Goal: Use online tool/utility: Use online tool/utility

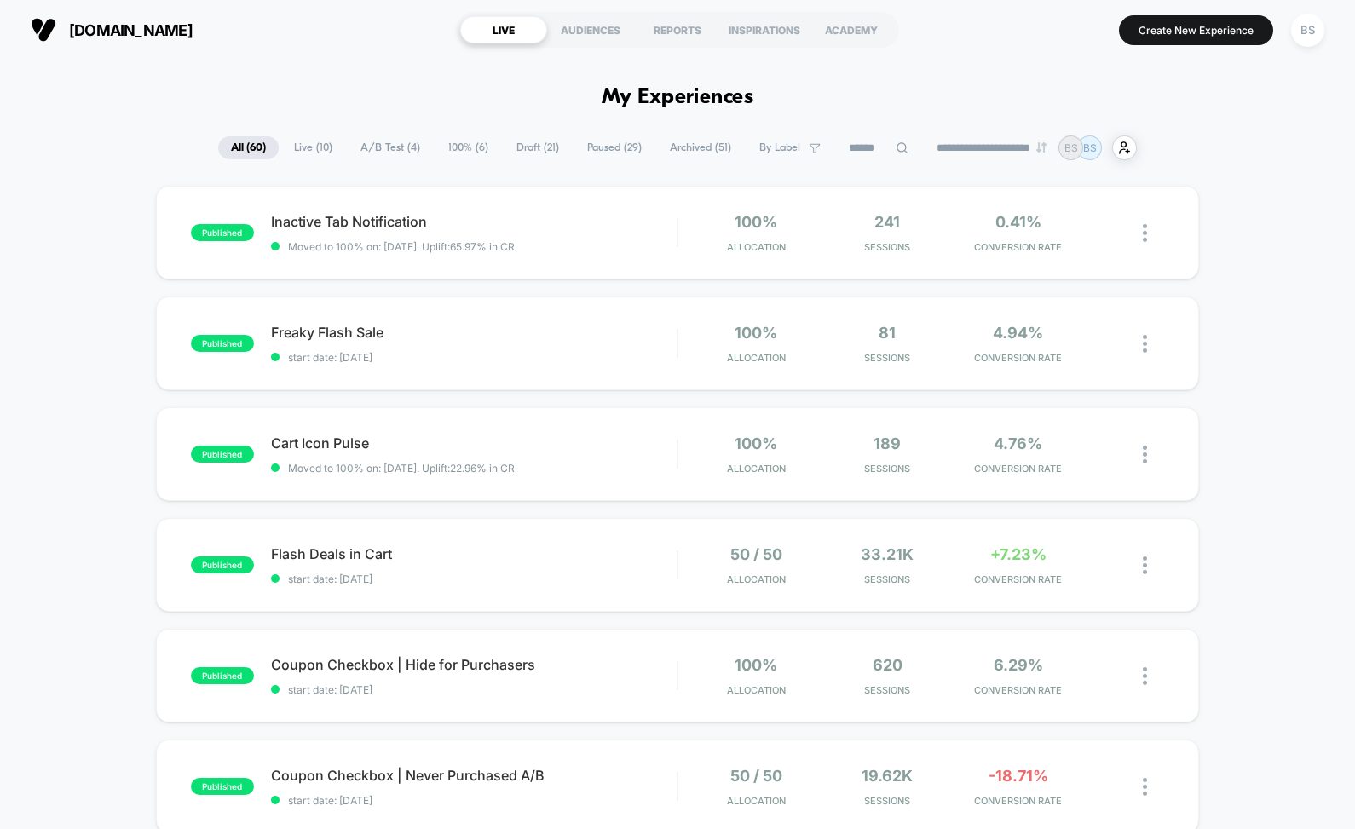
drag, startPoint x: 590, startPoint y: 148, endPoint x: 549, endPoint y: 175, distance: 48.7
click at [538, 152] on span "Draft ( 21 )" at bounding box center [538, 147] width 68 height 23
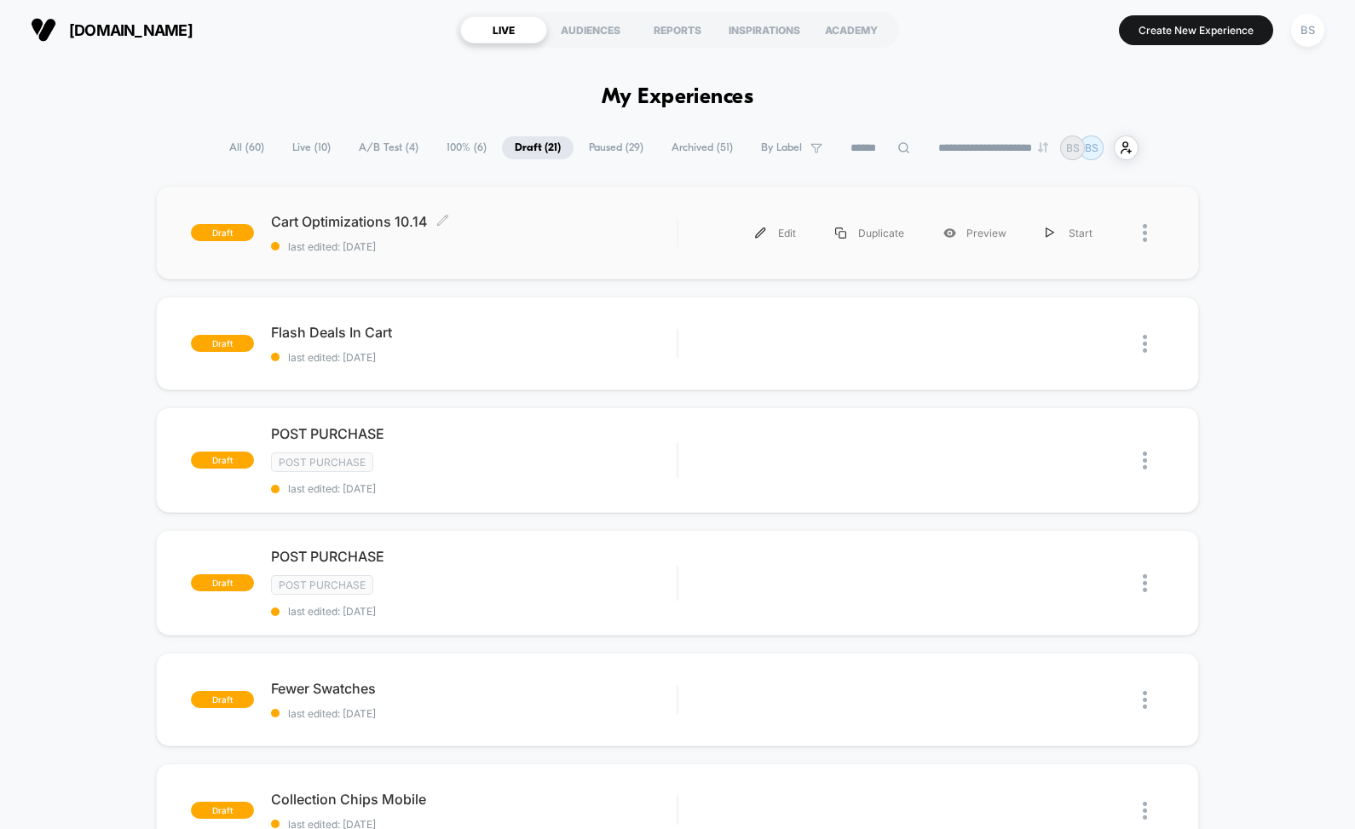
click at [521, 243] on span "last edited: [DATE]" at bounding box center [474, 246] width 406 height 13
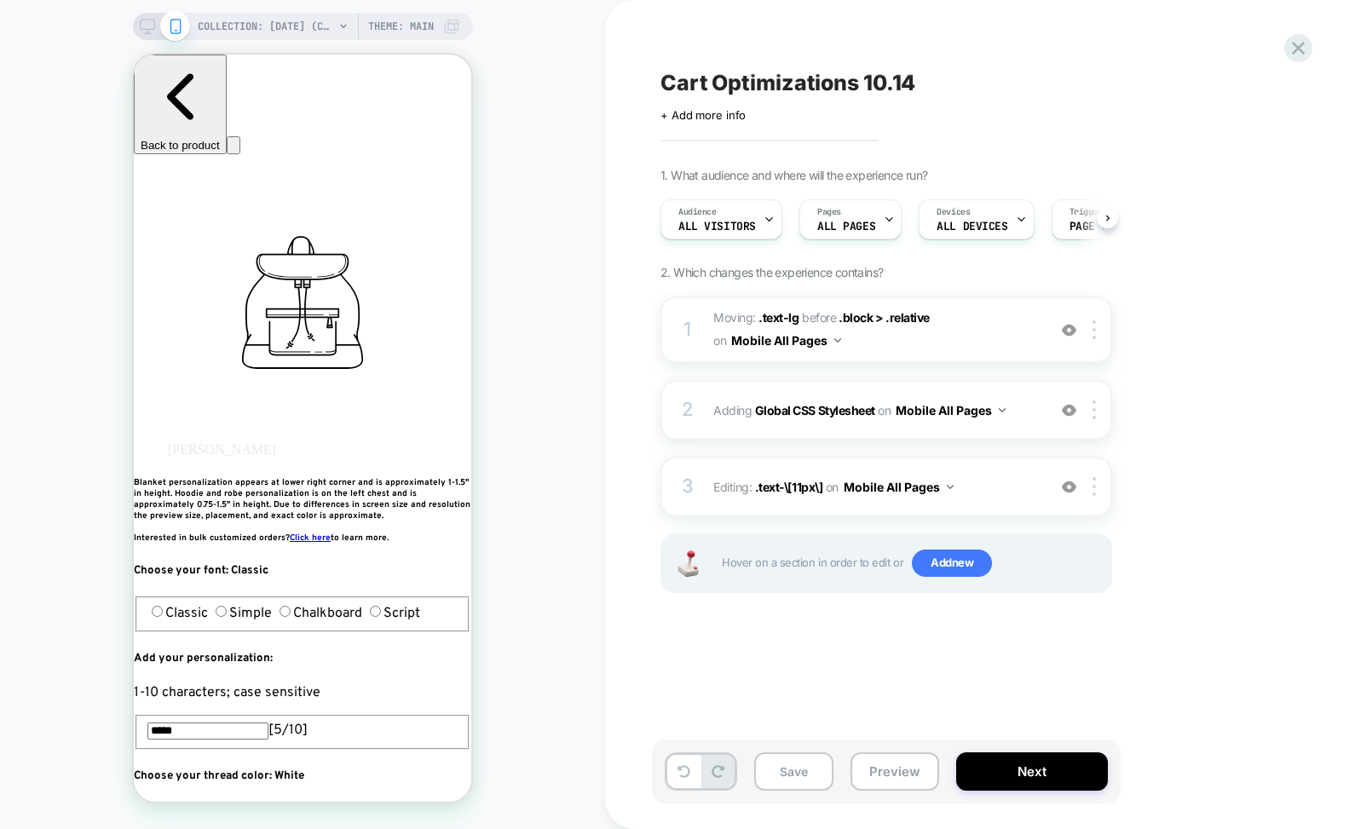
scroll to position [0, 1]
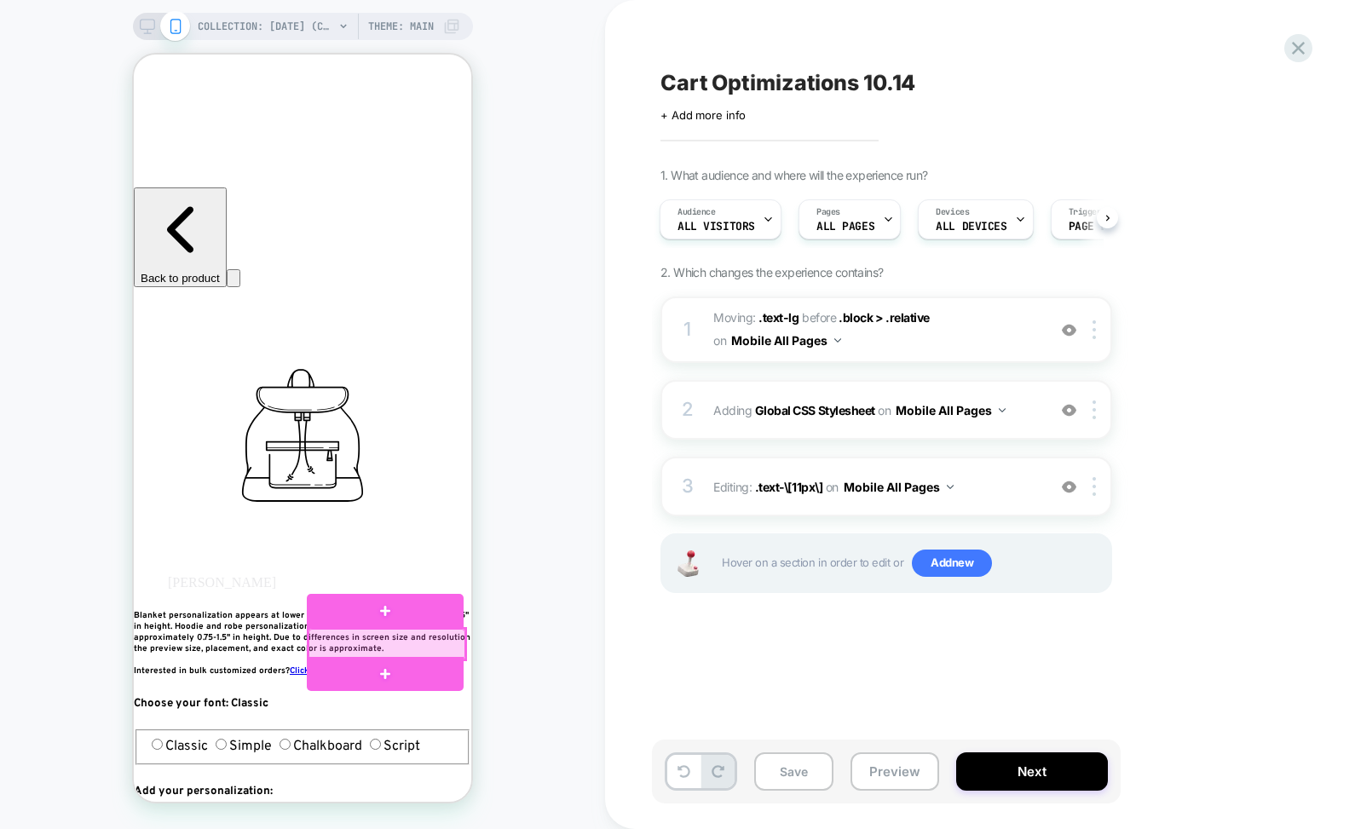
click at [389, 642] on div at bounding box center [386, 644] width 157 height 31
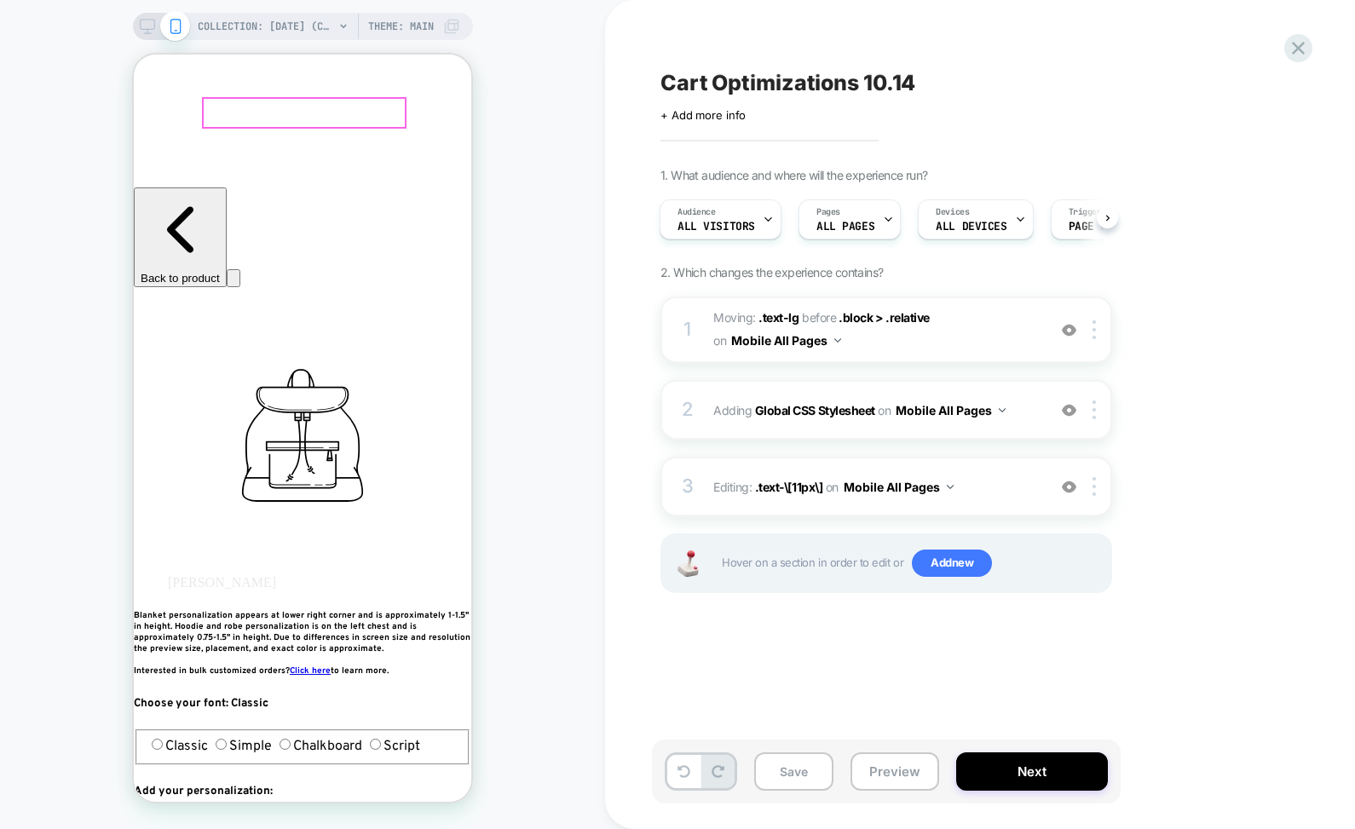
click at [279, 107] on div at bounding box center [304, 113] width 201 height 28
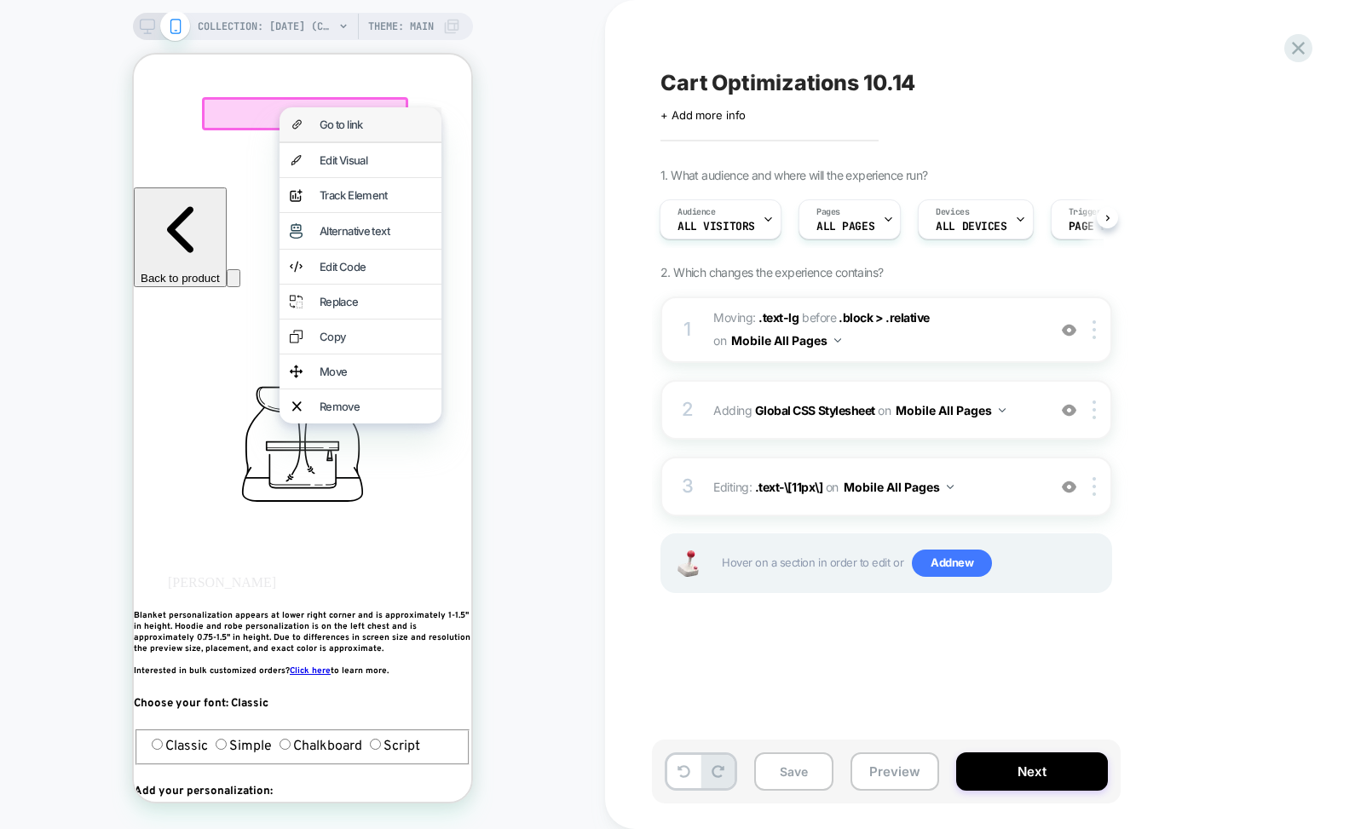
click at [319, 116] on div "Go to link" at bounding box center [360, 124] width 162 height 34
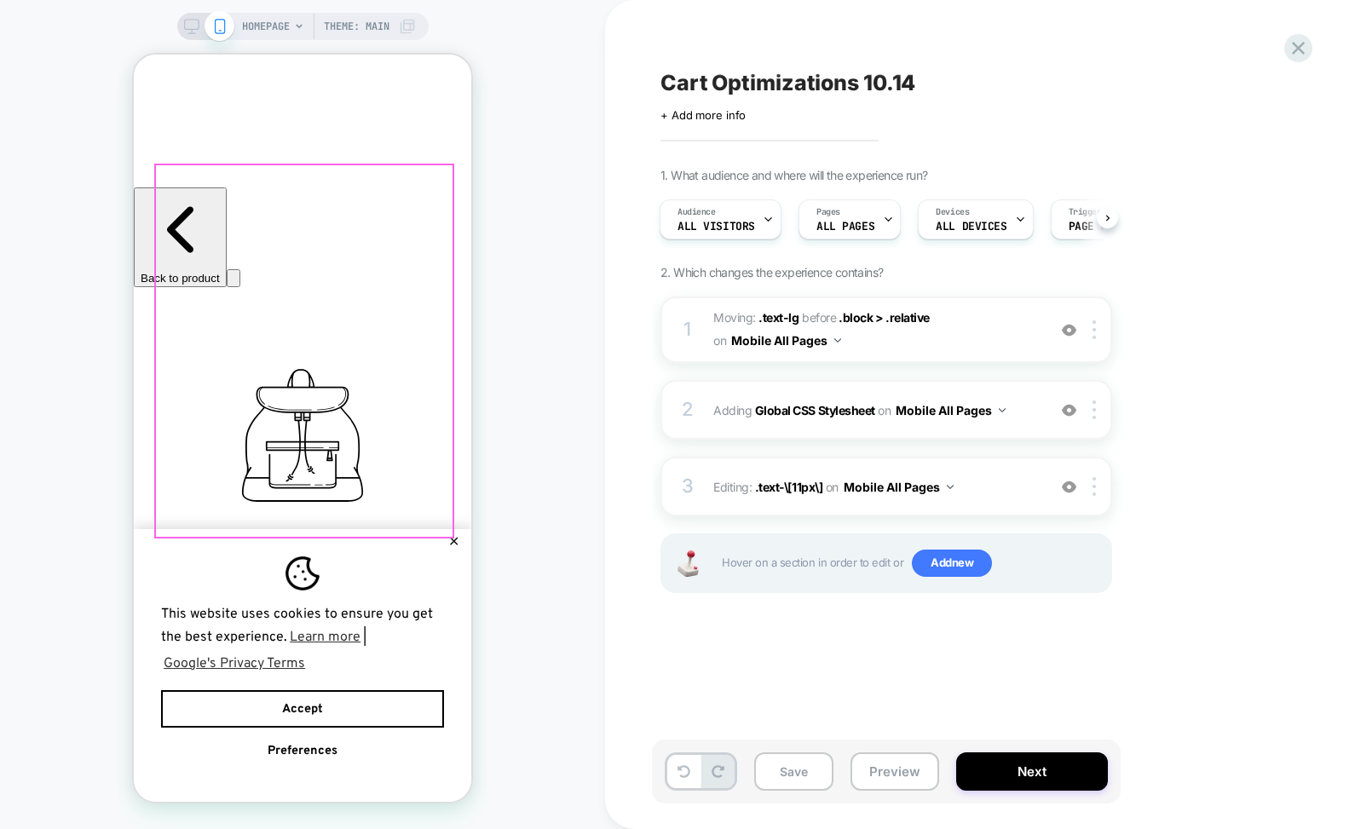
scroll to position [0, 2]
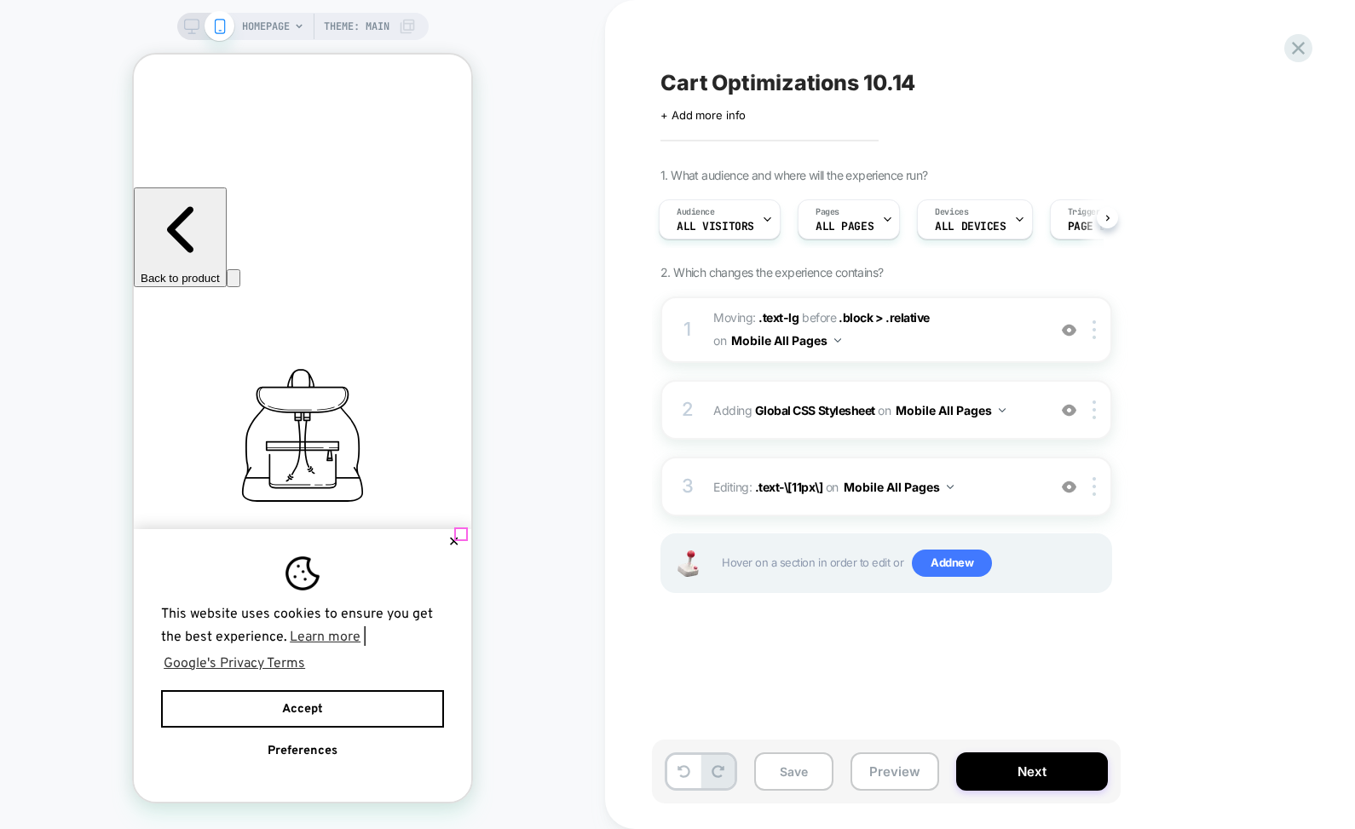
click at [459, 536] on button "✕" at bounding box center [453, 542] width 21 height 12
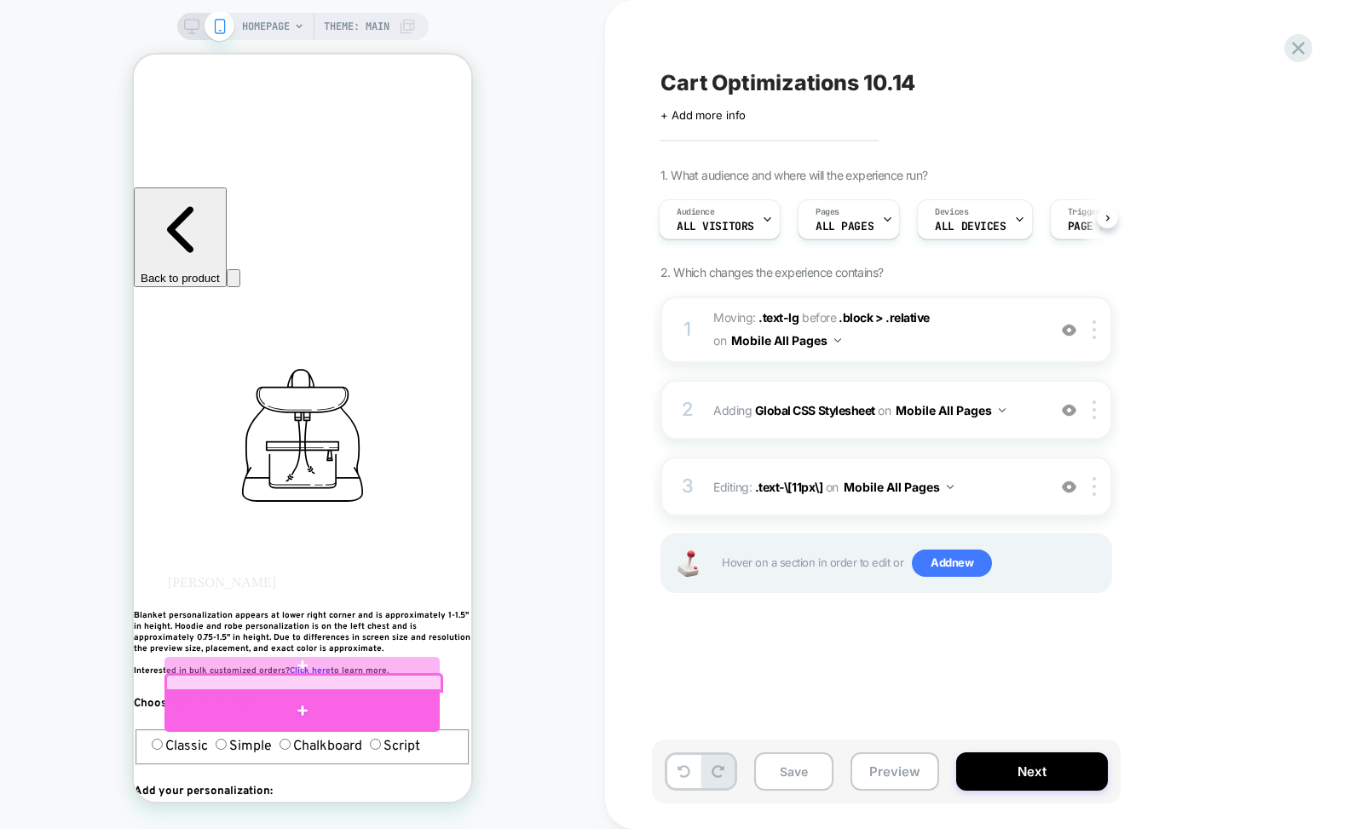
click at [383, 699] on div at bounding box center [301, 710] width 275 height 43
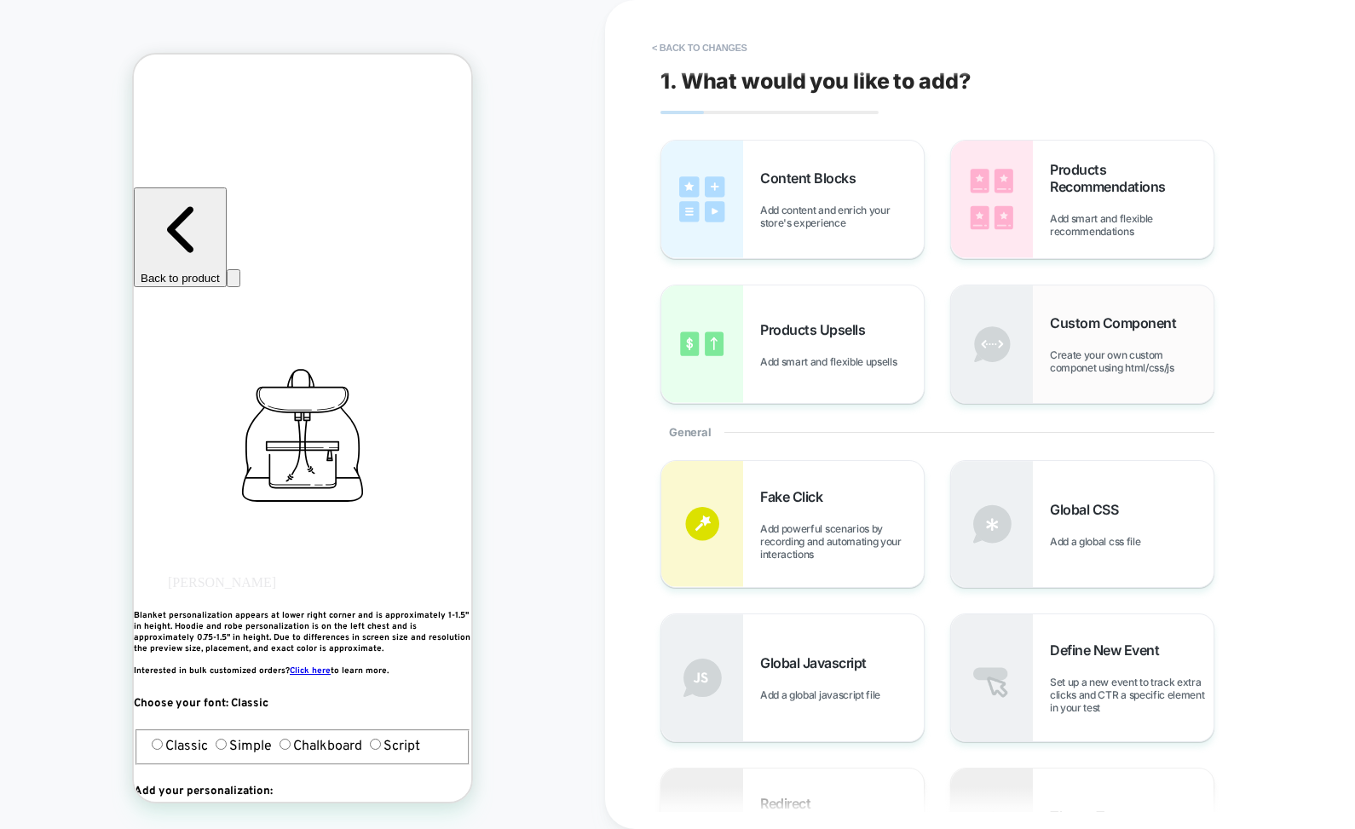
click at [1056, 349] on span "Create your own custom componet using html/css/js" at bounding box center [1132, 361] width 164 height 26
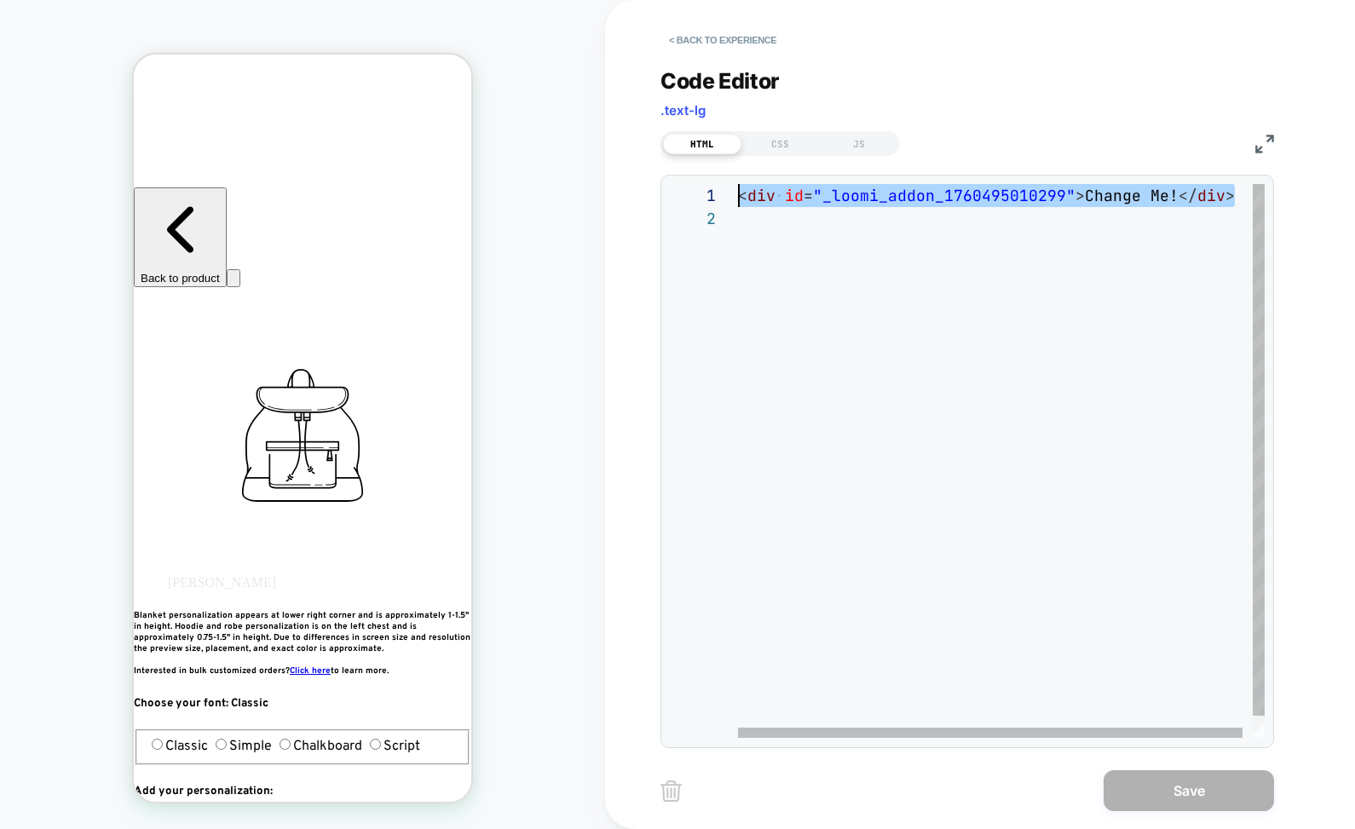
scroll to position [0, 0]
click at [1045, 279] on div "< div id = "_loomi_addon_1760495010299" > Change Me! </ div >" at bounding box center [1006, 472] width 537 height 577
click at [1031, 185] on div "< div id = "_loomi_addon_1760495010299" > Change Me! </ div >" at bounding box center [1006, 195] width 537 height 23
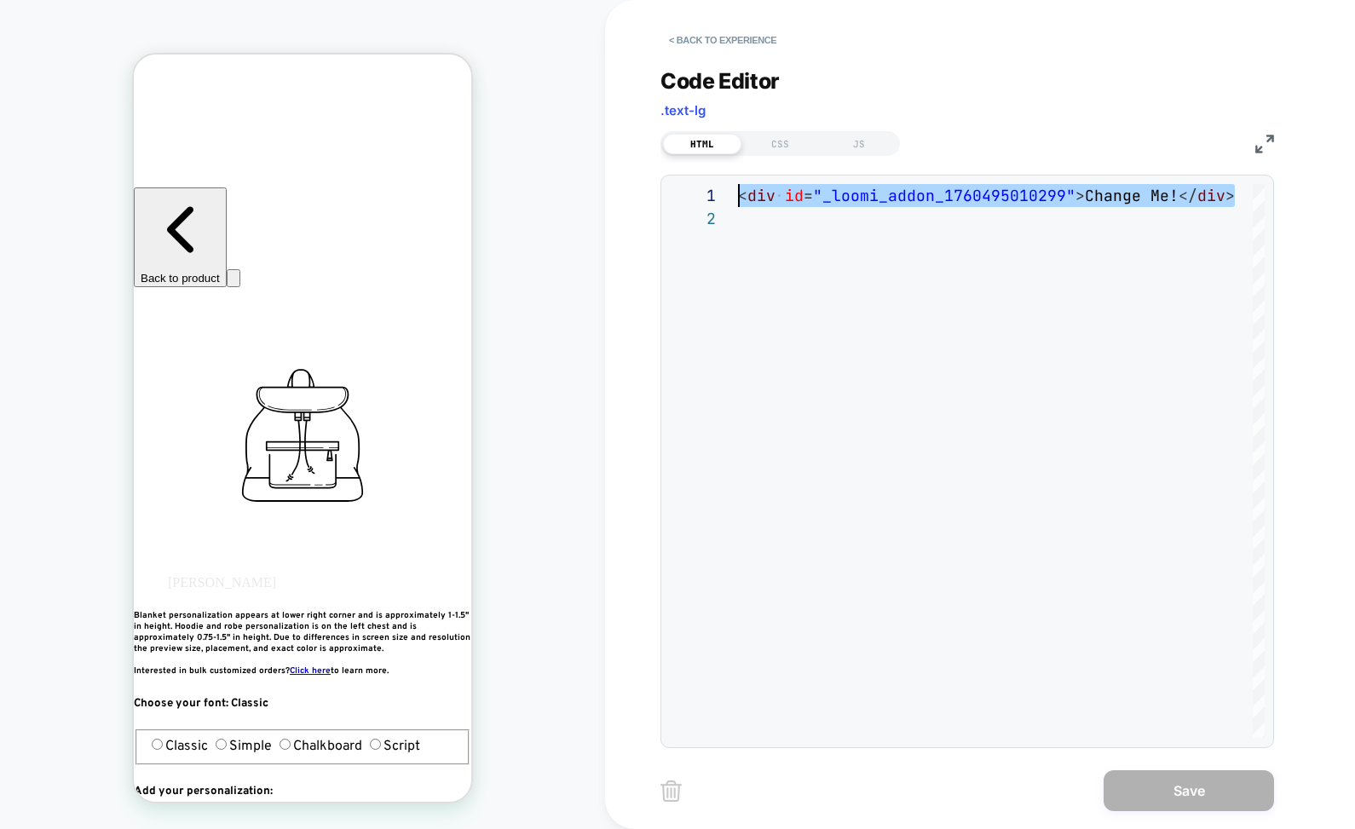
click at [1031, 185] on div "< div id = "_loomi_addon_1760495010299" > Change Me! </ div >" at bounding box center [1006, 195] width 537 height 23
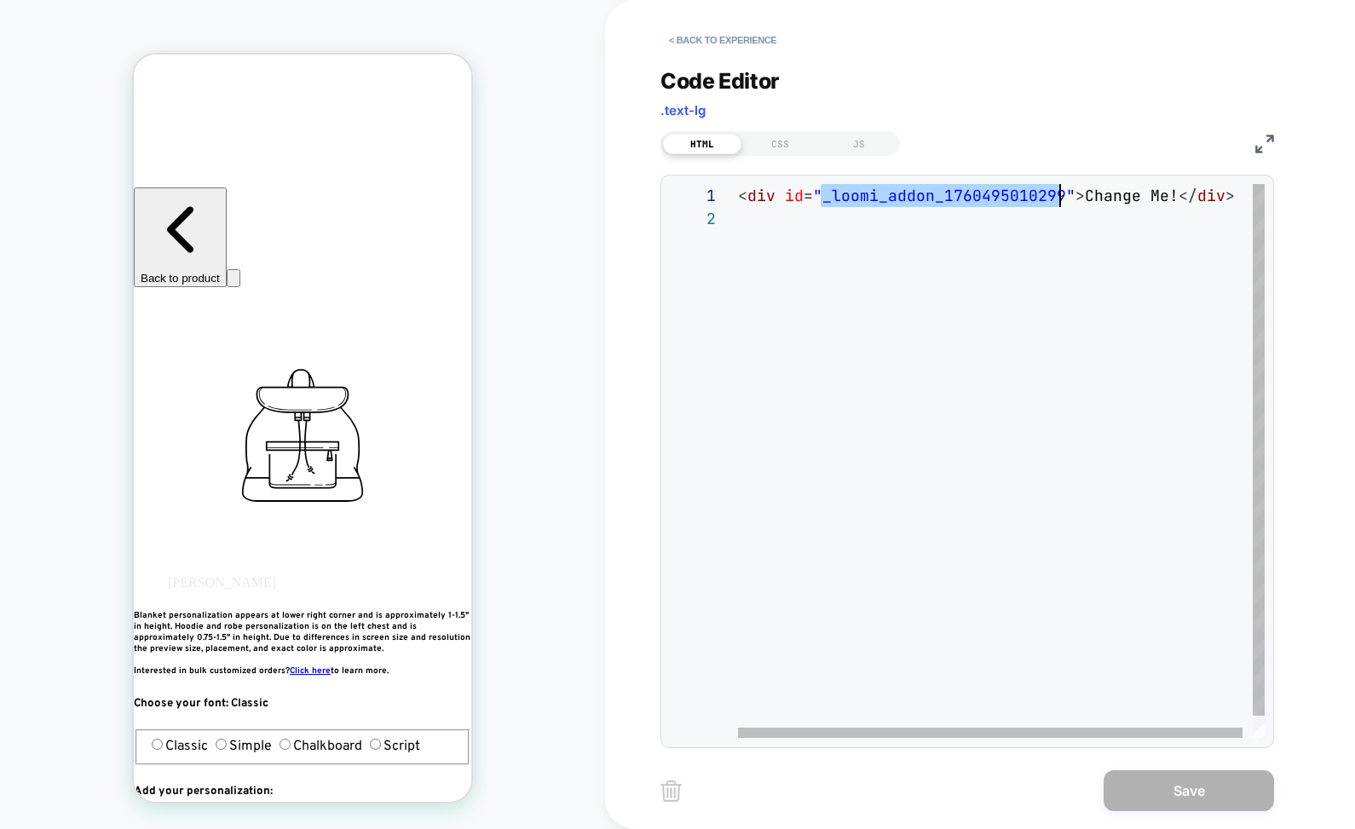
click at [1031, 185] on div "< div id = "_loomi_addon_1760495010299" > Change Me! </ div >" at bounding box center [1006, 195] width 537 height 23
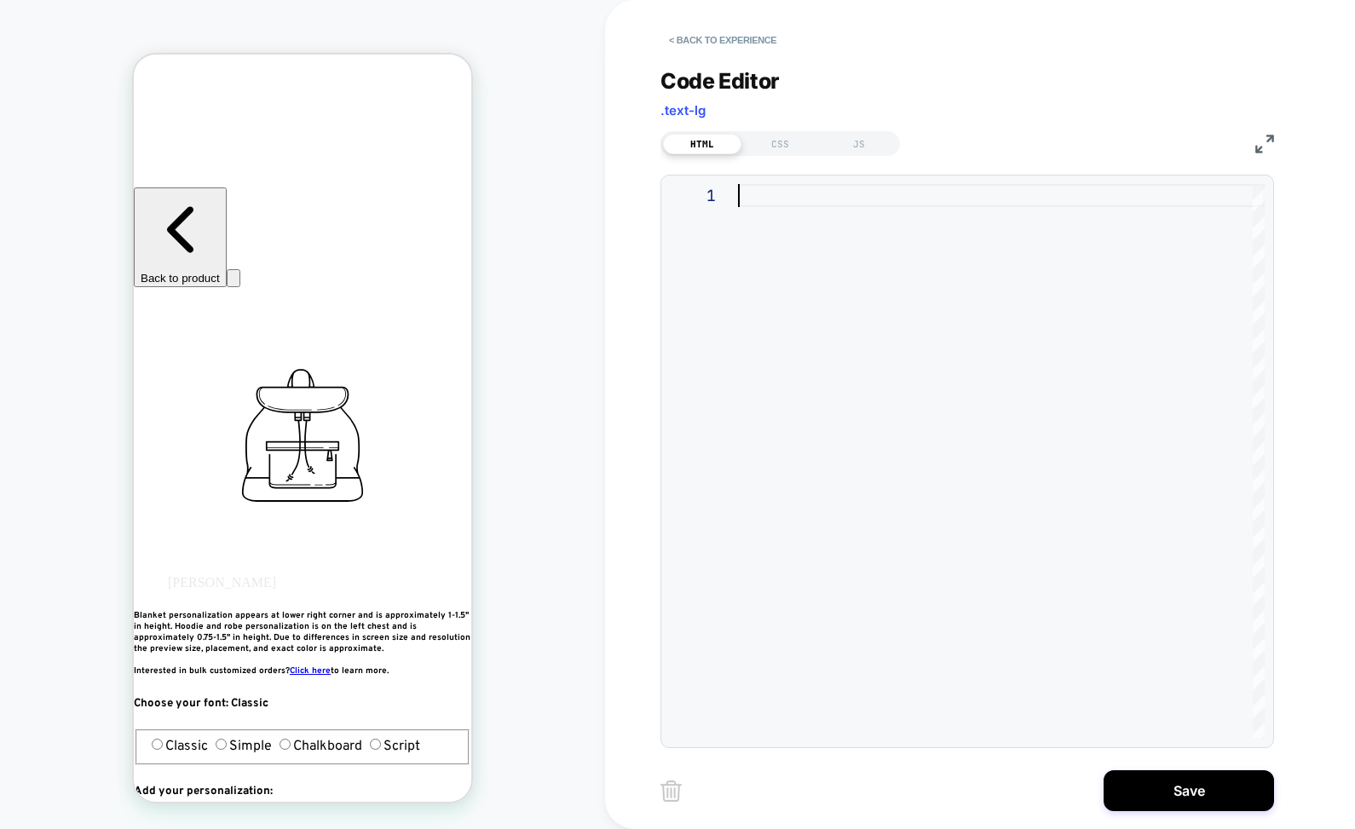
type textarea "**********"
click at [778, 149] on div "CSS" at bounding box center [780, 144] width 78 height 20
click at [895, 273] on div at bounding box center [1001, 461] width 527 height 554
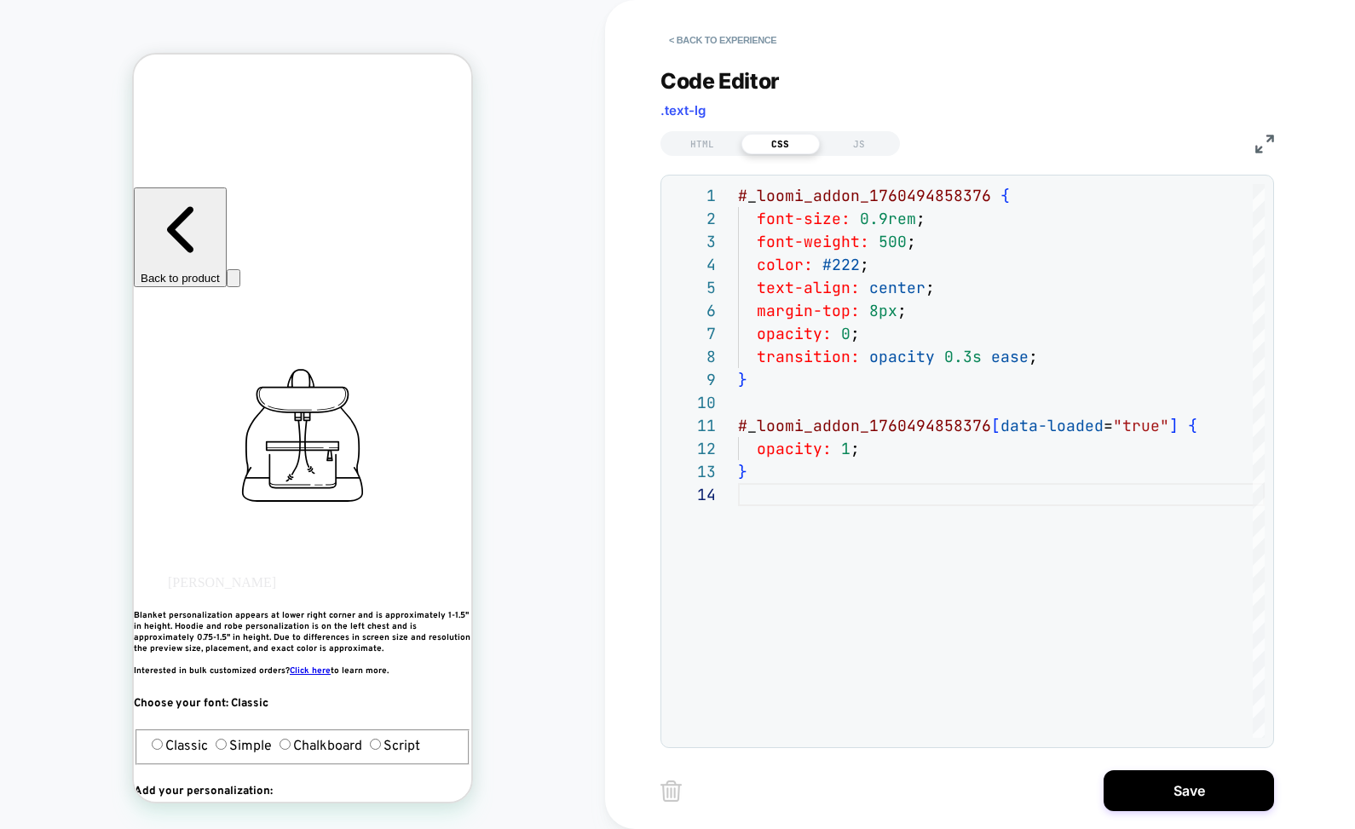
type textarea "**********"
click at [838, 161] on div "**********" at bounding box center [966, 397] width 613 height 701
click at [852, 152] on div "JS" at bounding box center [859, 144] width 78 height 20
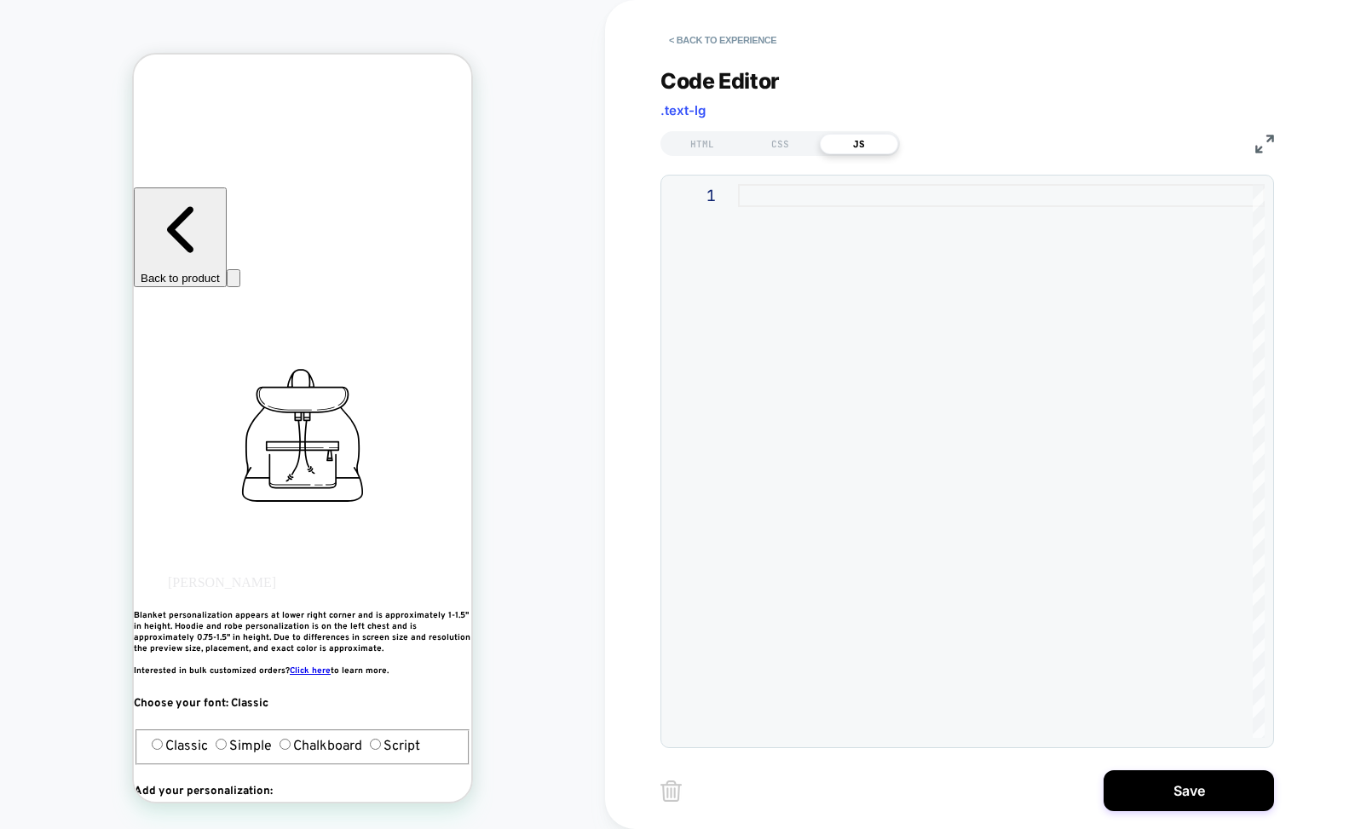
click at [1011, 186] on div at bounding box center [1001, 195] width 527 height 23
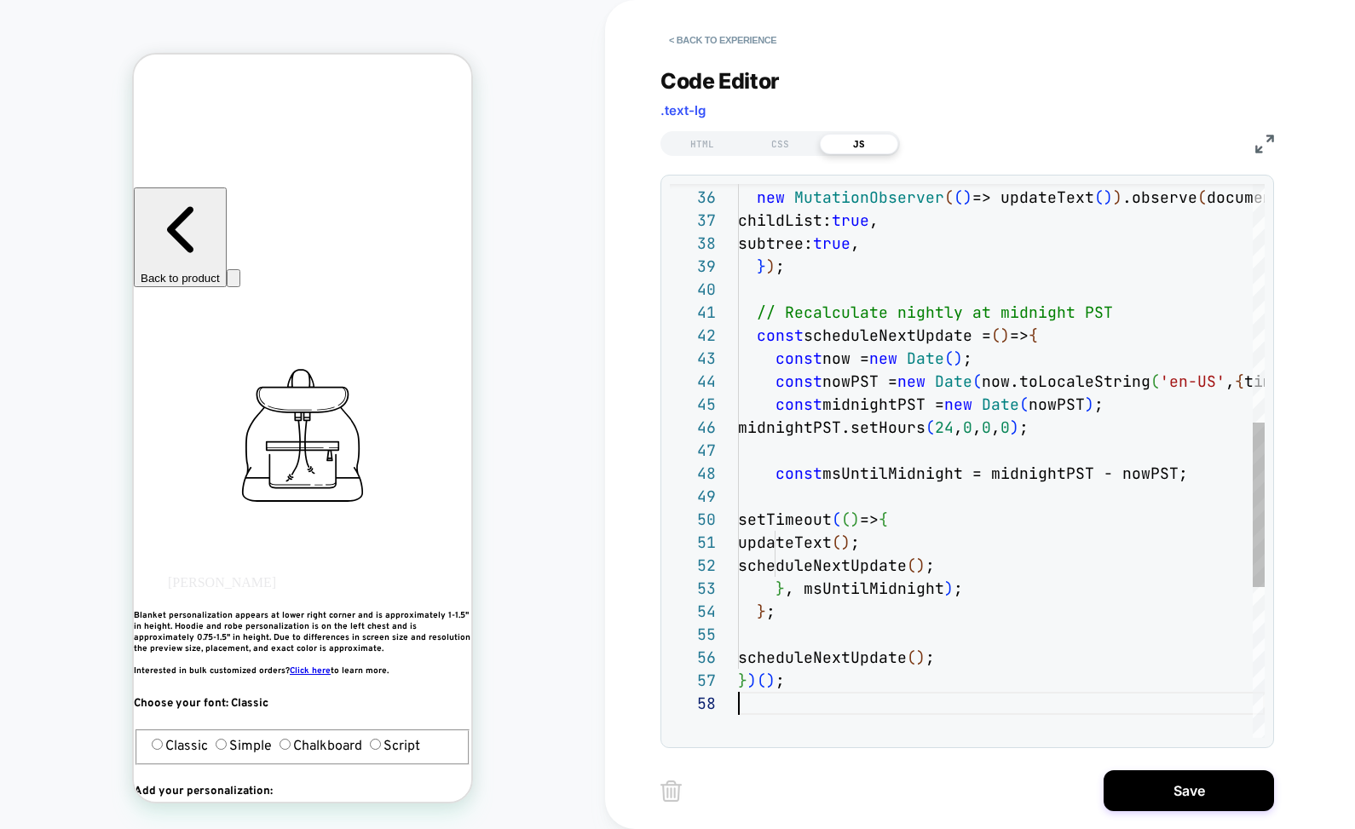
scroll to position [161, 0]
type textarea "**********"
